Goal: Task Accomplishment & Management: Use online tool/utility

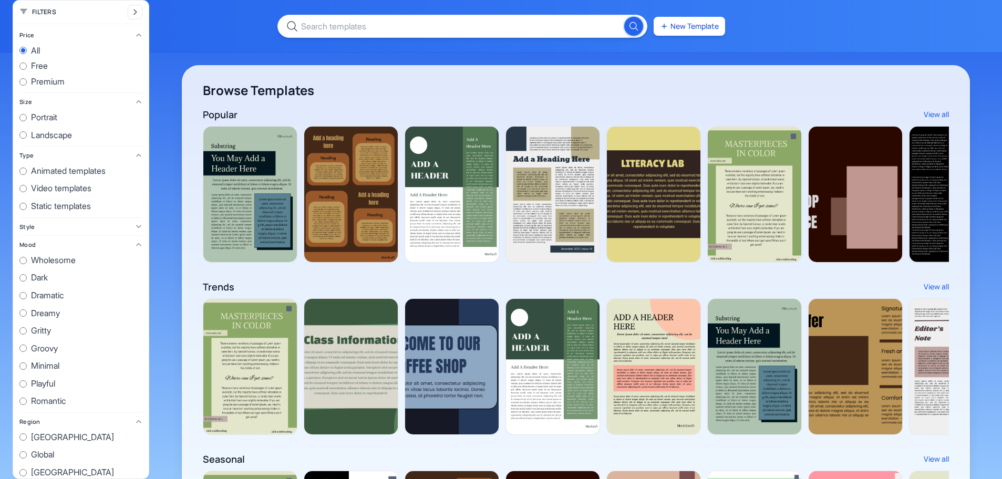
scroll to position [0, 1895]
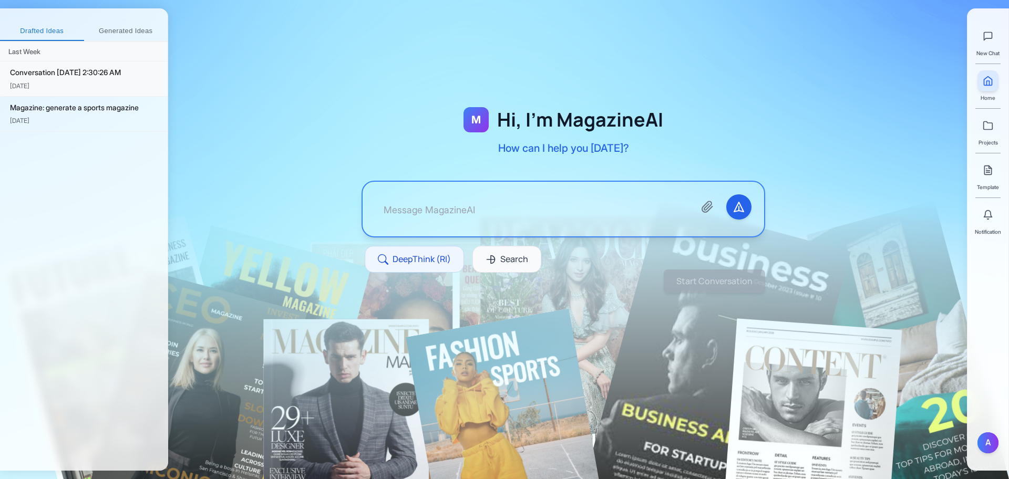
click at [85, 81] on div "[DATE]" at bounding box center [84, 86] width 149 height 10
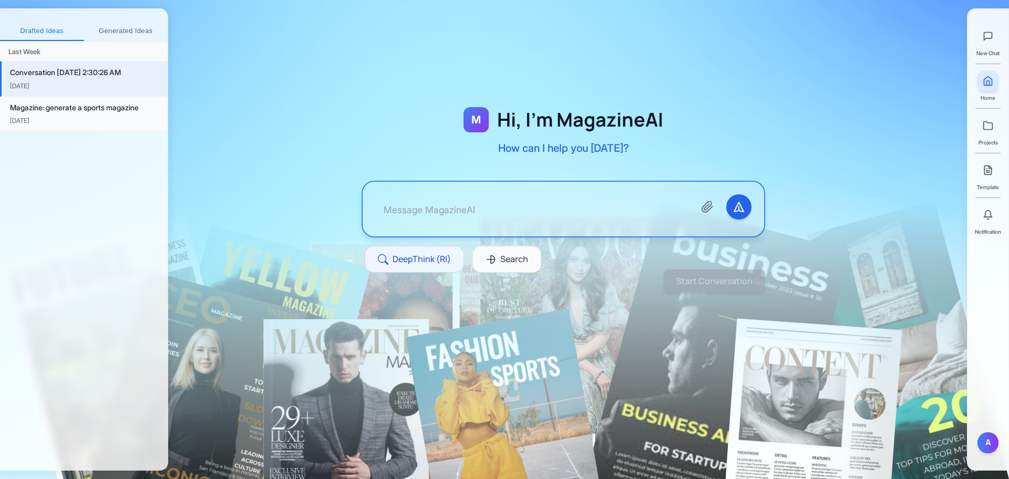
click at [92, 119] on div "[DATE]" at bounding box center [84, 121] width 149 height 10
click at [91, 120] on div "Sep 27" at bounding box center [84, 121] width 149 height 10
click at [89, 122] on div "Sep 27" at bounding box center [84, 121] width 149 height 10
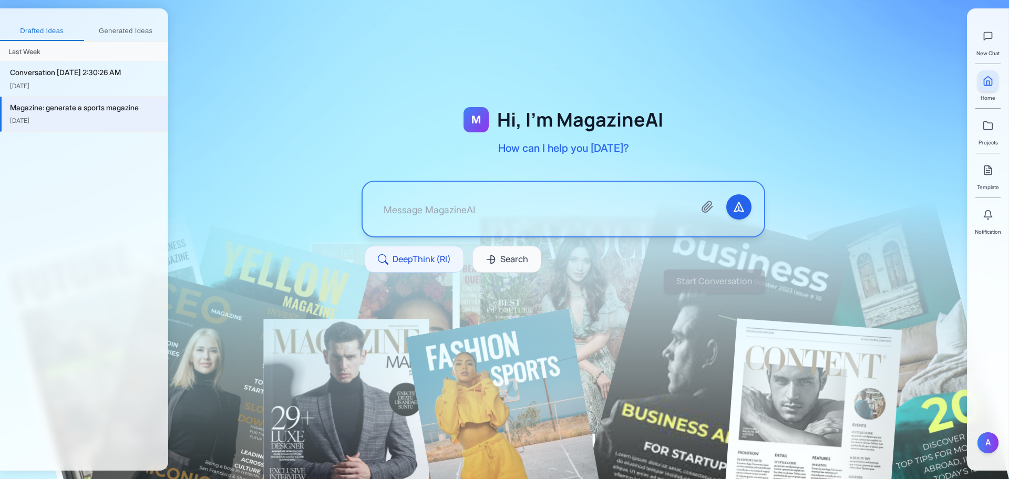
click at [89, 122] on div "Sep 27" at bounding box center [84, 121] width 149 height 10
click at [89, 69] on div "Conversation 9/28/2025, 2:30:26 AM" at bounding box center [84, 73] width 149 height 12
click at [88, 107] on div "Magazine: generate a sports magazine" at bounding box center [84, 108] width 149 height 12
click at [996, 44] on button at bounding box center [988, 36] width 21 height 21
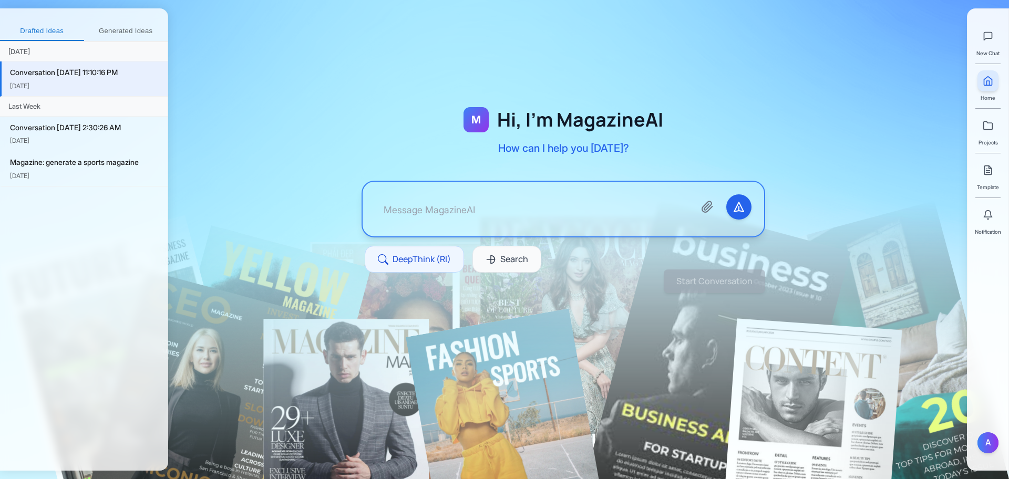
click at [130, 30] on button "Generated Ideas" at bounding box center [126, 31] width 84 height 19
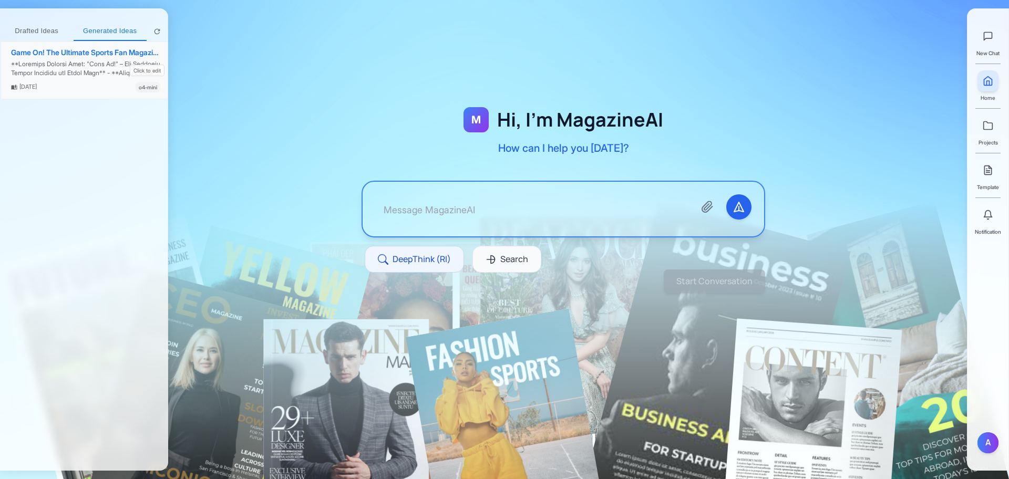
click at [60, 65] on div at bounding box center [85, 69] width 149 height 18
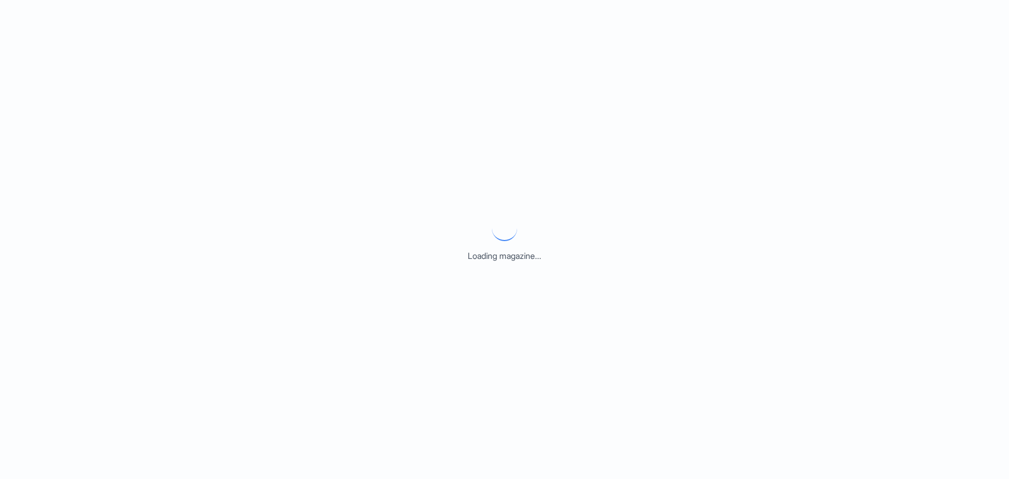
click at [60, 65] on div "Loading magazine..." at bounding box center [504, 239] width 1009 height 479
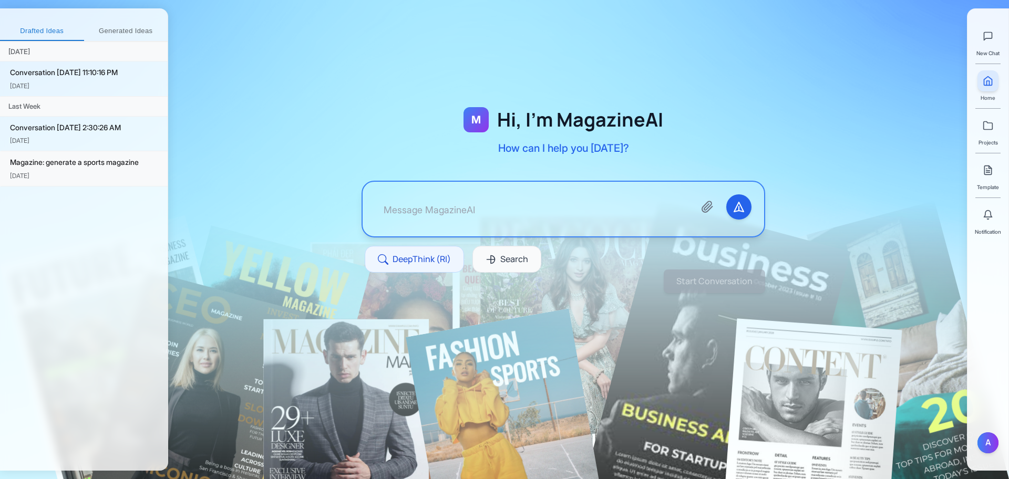
click at [73, 183] on div "Magazine: generate a sports magazine Sep 27" at bounding box center [84, 168] width 168 height 35
click at [75, 165] on div "Magazine: generate a sports magazine" at bounding box center [84, 163] width 149 height 12
click at [112, 27] on button "Generated Ideas" at bounding box center [126, 31] width 84 height 19
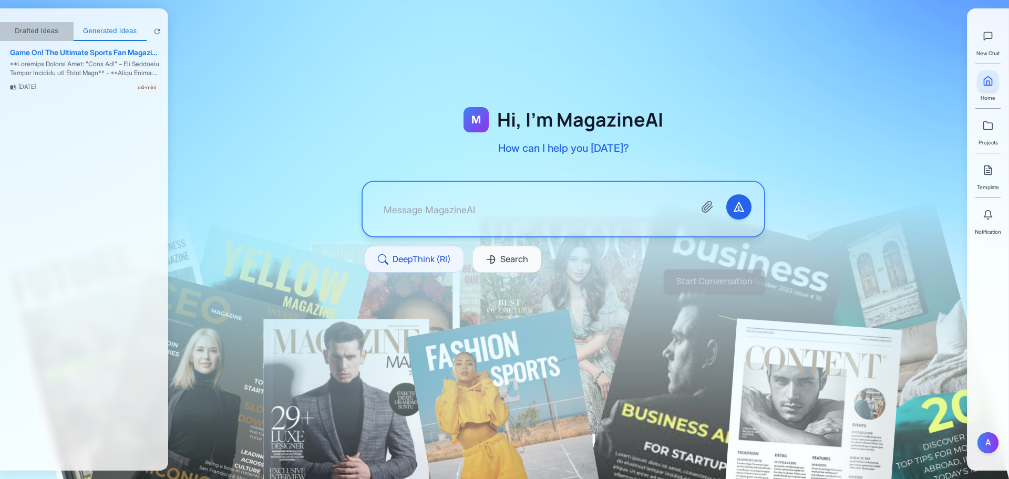
click at [45, 27] on button "Drafted Ideas" at bounding box center [37, 31] width 74 height 19
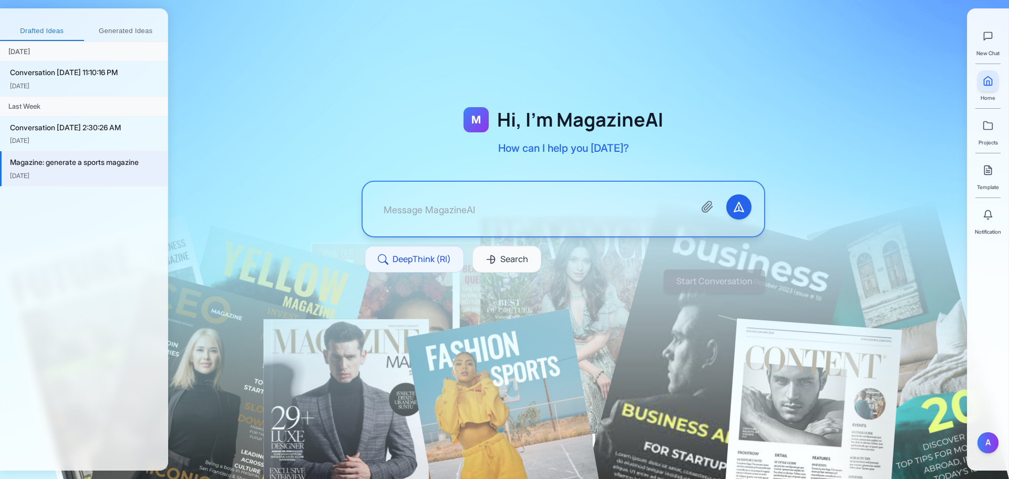
click at [62, 163] on div "Magazine: generate a sports magazine" at bounding box center [84, 163] width 149 height 12
click at [90, 183] on div "Magazine: generate a sports magazine Sep 27" at bounding box center [84, 168] width 168 height 35
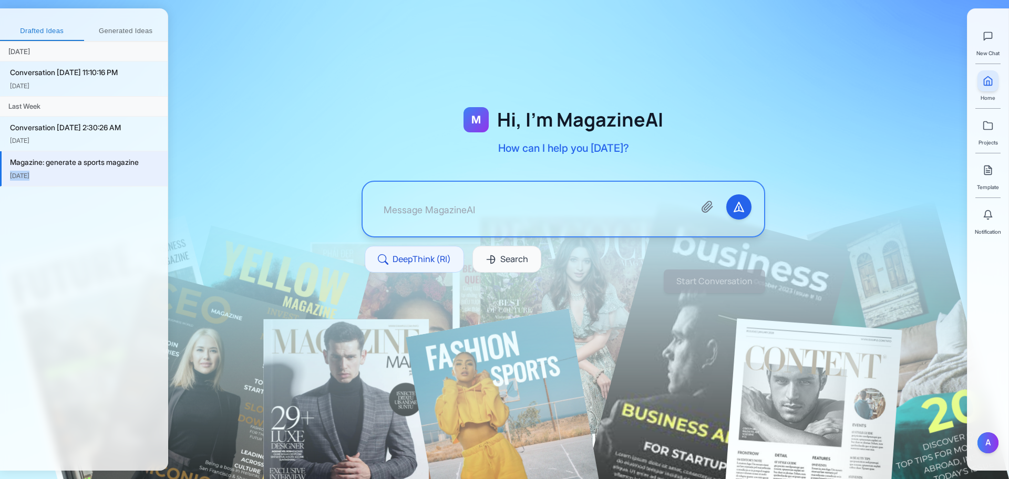
click at [94, 175] on div "Sep 27" at bounding box center [84, 176] width 149 height 10
drag, startPoint x: 984, startPoint y: 173, endPoint x: 1009, endPoint y: 178, distance: 25.1
click at [984, 173] on icon at bounding box center [988, 170] width 11 height 11
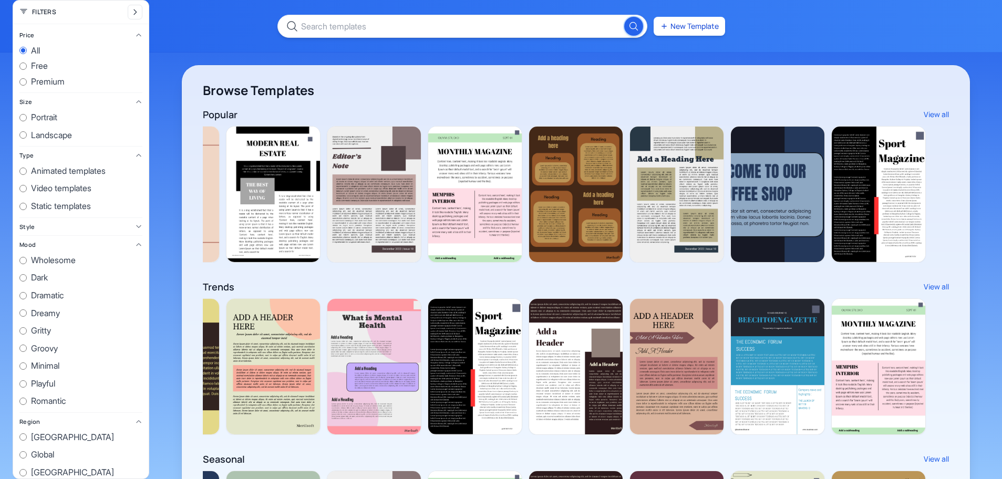
scroll to position [0, 1895]
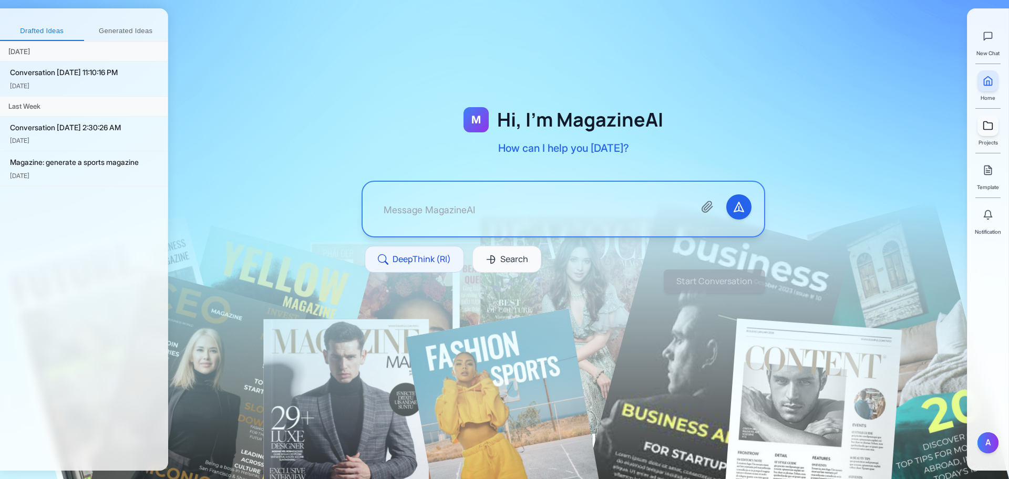
click at [994, 131] on link at bounding box center [988, 125] width 21 height 21
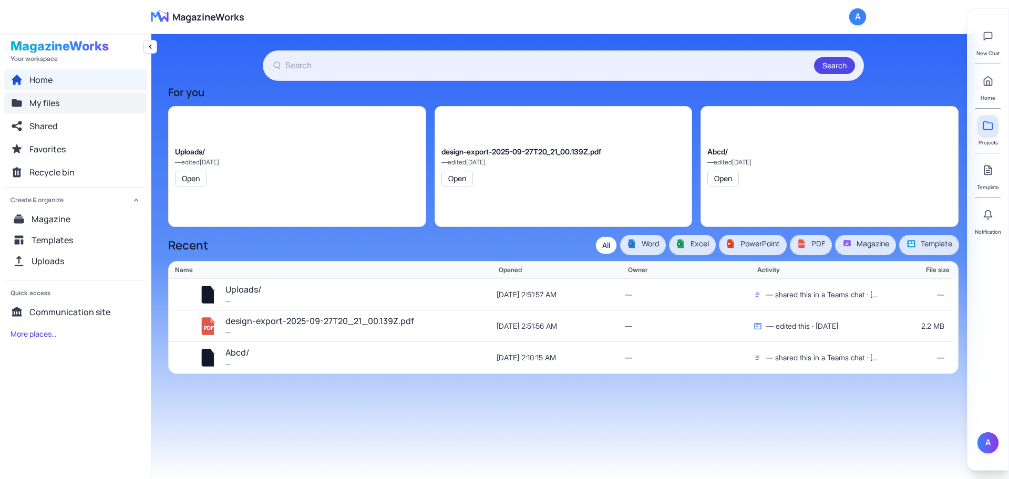
click at [61, 100] on button "My files" at bounding box center [75, 103] width 142 height 21
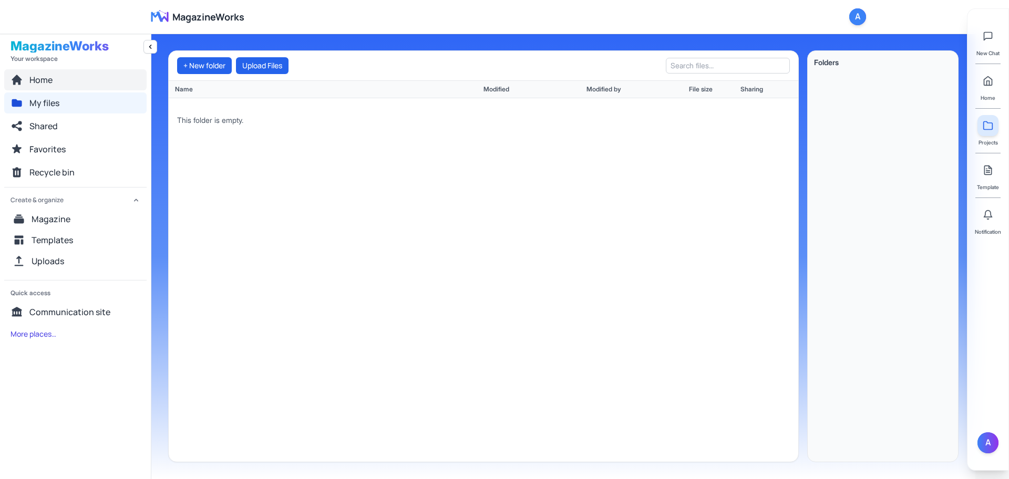
click at [75, 83] on button "Home" at bounding box center [75, 79] width 142 height 21
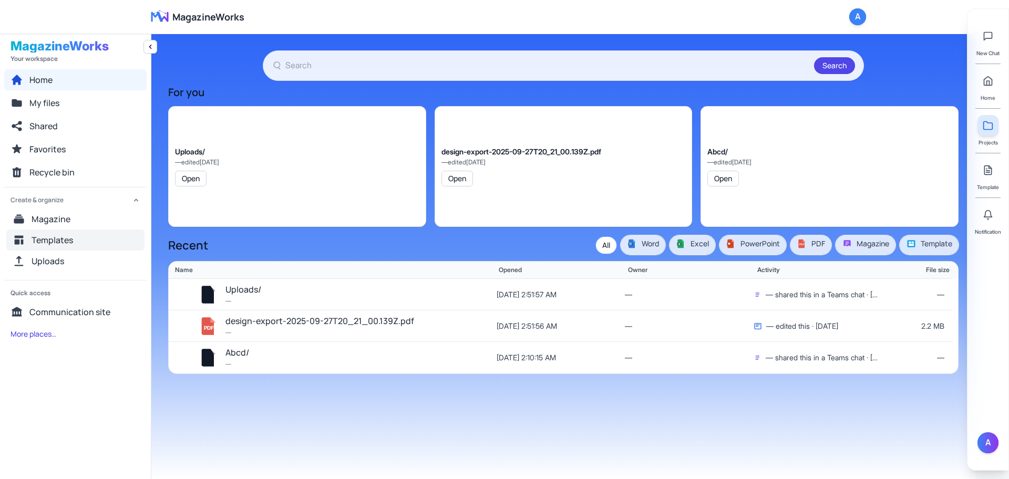
click at [53, 237] on span "Templates" at bounding box center [53, 240] width 42 height 13
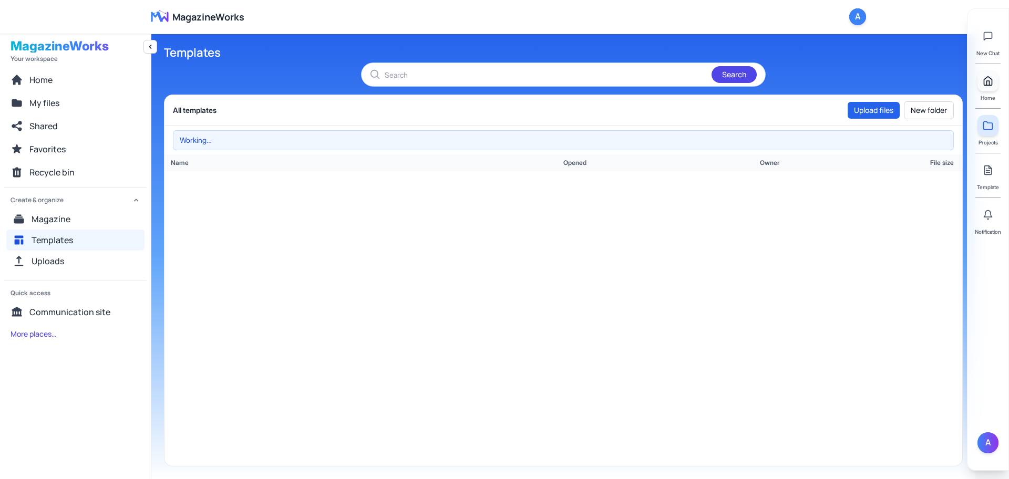
click at [986, 76] on icon at bounding box center [988, 81] width 11 height 11
